Goal: Communication & Community: Ask a question

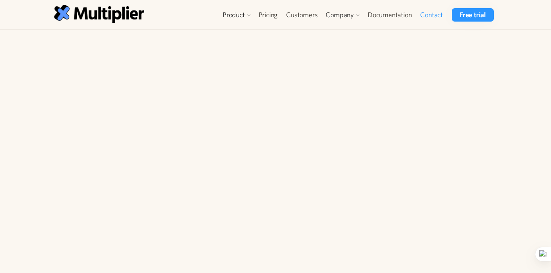
type input "[PERSON_NAME]"
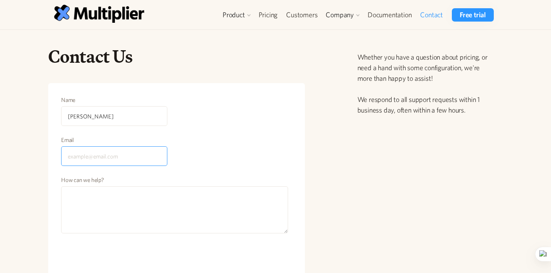
click at [132, 147] on input "Email" at bounding box center [114, 156] width 106 height 20
type input "[EMAIL_ADDRESS][DOMAIN_NAME]"
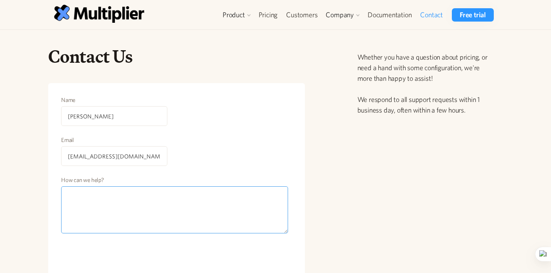
click at [136, 207] on textarea "How can we help?" at bounding box center [174, 209] width 227 height 47
drag, startPoint x: 65, startPoint y: 204, endPoint x: 156, endPoint y: 205, distance: 91.0
click at [156, 205] on textarea "Hi, Is it possible to get use" at bounding box center [174, 209] width 227 height 47
click at [183, 205] on textarea "Hi, two [MEDICAL_DATA] approval is required by one of our cliens using Multipli…" at bounding box center [174, 209] width 227 height 47
click at [189, 206] on textarea "Hi, two [MEDICAL_DATA] approval is required by one of our clients using Multipl…" at bounding box center [174, 209] width 227 height 47
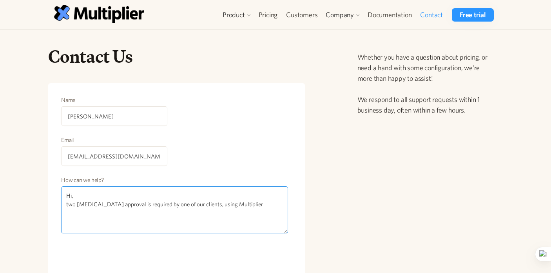
click at [249, 203] on textarea "Hi, two [MEDICAL_DATA] approval is required by one of our clients, using Multip…" at bounding box center [174, 209] width 227 height 47
click at [191, 205] on textarea "Hi, two [MEDICAL_DATA] approval is required by one of our clients, using Multip…" at bounding box center [174, 209] width 227 height 47
click at [238, 206] on textarea "Hi, two [MEDICAL_DATA] approval is required by one of our clients using Multipl…" at bounding box center [174, 209] width 227 height 47
click at [68, 205] on textarea "Hi, two [MEDICAL_DATA] approval is required by one of our clients using Multipl…" at bounding box center [174, 209] width 227 height 47
click at [88, 204] on textarea "Hi, A two [MEDICAL_DATA] approval is required by one of our clients using Multi…" at bounding box center [174, 209] width 227 height 47
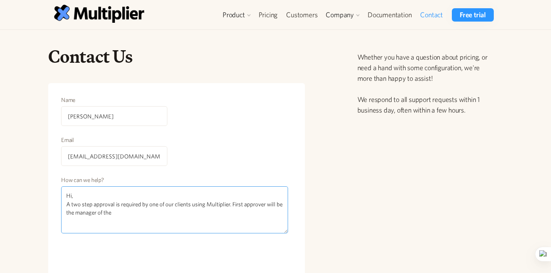
click at [231, 205] on textarea "Hi, A two step approval is required by one of our clients using Multiplier. Fir…" at bounding box center [174, 209] width 227 height 47
drag, startPoint x: 209, startPoint y: 205, endPoint x: 231, endPoint y: 204, distance: 22.4
click at [231, 204] on textarea "Hi, A two step approval is required by one of our clients using Multiplier. Fir…" at bounding box center [174, 209] width 227 height 47
paste textarea "Identity Governance – IGA for Okta & Entra ID"
click at [240, 213] on textarea "Hi, A two step approval is required by one of our clients using Multiplier Iden…" at bounding box center [174, 209] width 227 height 47
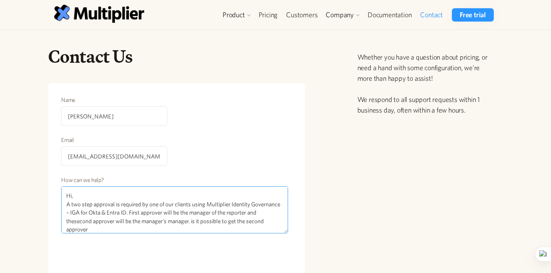
click at [107, 221] on textarea "Hi, A two step approval is required by one of our clients using Multiplier Iden…" at bounding box center [174, 209] width 227 height 47
click at [128, 231] on textarea "Hi, A two step approval is required by one of our clients using Multiplier Iden…" at bounding box center [174, 209] width 227 height 47
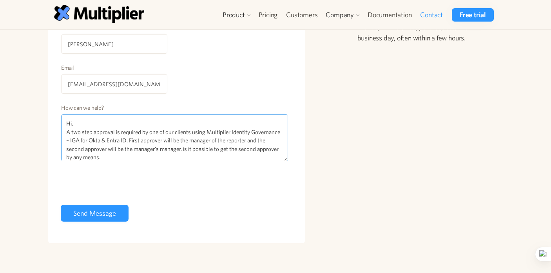
click at [100, 126] on textarea "Hi, A two step approval is required by one of our clients using Multiplier Iden…" at bounding box center [174, 137] width 227 height 47
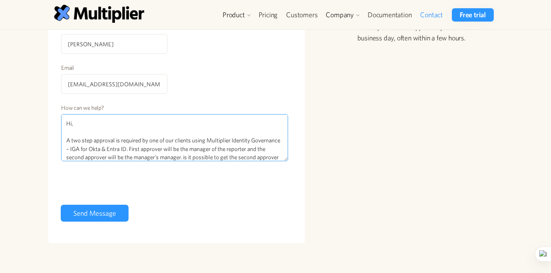
click at [176, 141] on textarea "Hi, A two step approval is required by one of our clients using Multiplier Iden…" at bounding box center [174, 137] width 227 height 47
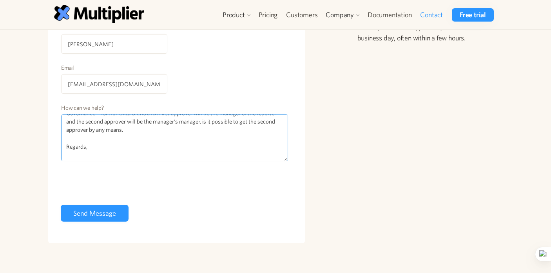
scroll to position [47, 0]
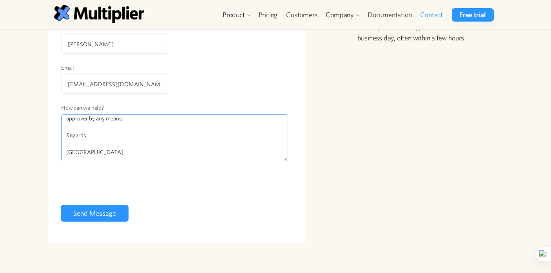
type textarea "Hi, A two step approval is required by one of our JSM clients using Multiplier …"
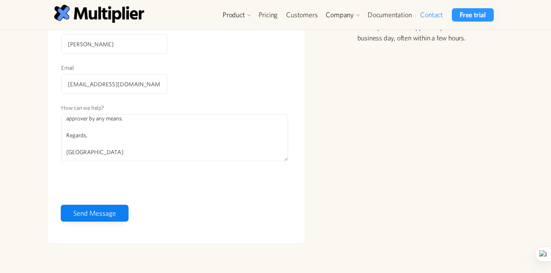
click at [91, 213] on input "Send Message" at bounding box center [95, 213] width 68 height 17
type input "Please wait..."
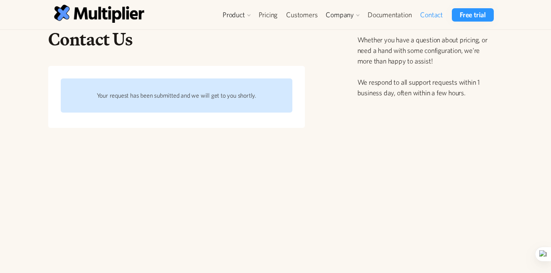
scroll to position [0, 0]
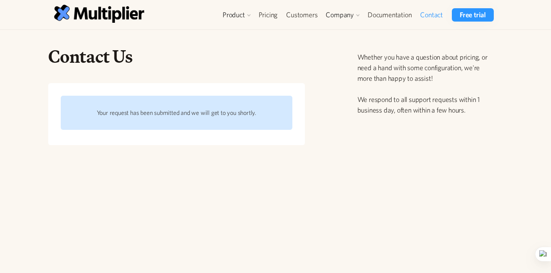
click at [186, 115] on div "Your request has been submitted and we will get to you shortly." at bounding box center [176, 112] width 207 height 9
